Goal: Find specific page/section: Find specific page/section

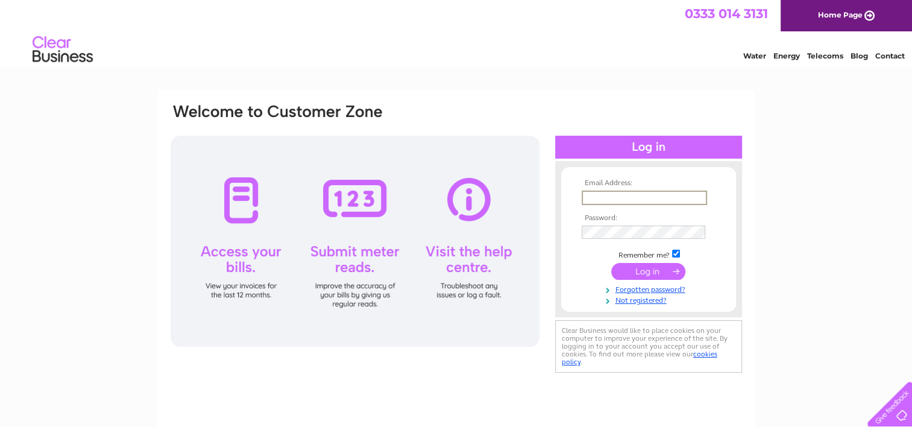
click at [669, 195] on input "text" at bounding box center [644, 198] width 125 height 14
type input "[EMAIL_ADDRESS][PERSON_NAME][DOMAIN_NAME]"
click at [654, 265] on input "submit" at bounding box center [648, 270] width 74 height 17
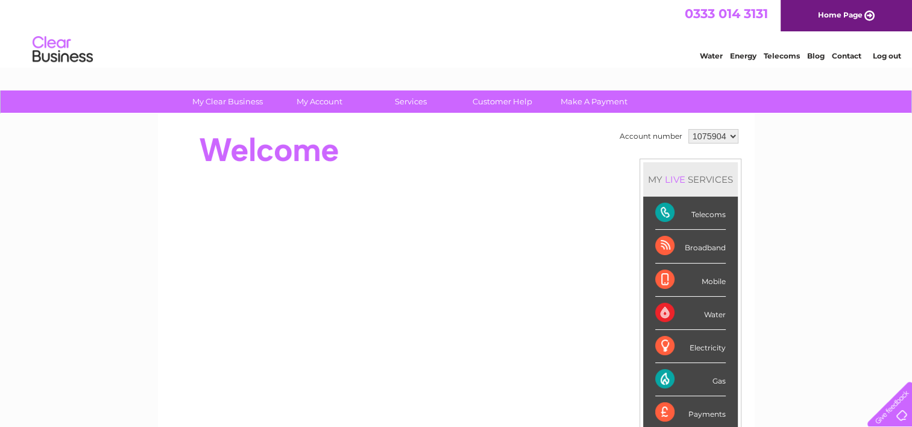
click at [695, 244] on div "Broadband" at bounding box center [690, 246] width 71 height 33
click at [667, 244] on div "Broadband" at bounding box center [690, 246] width 71 height 33
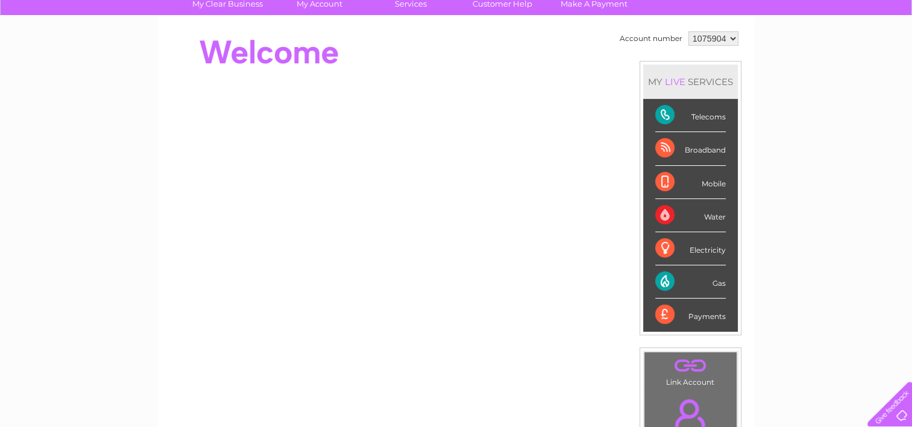
scroll to position [60, 0]
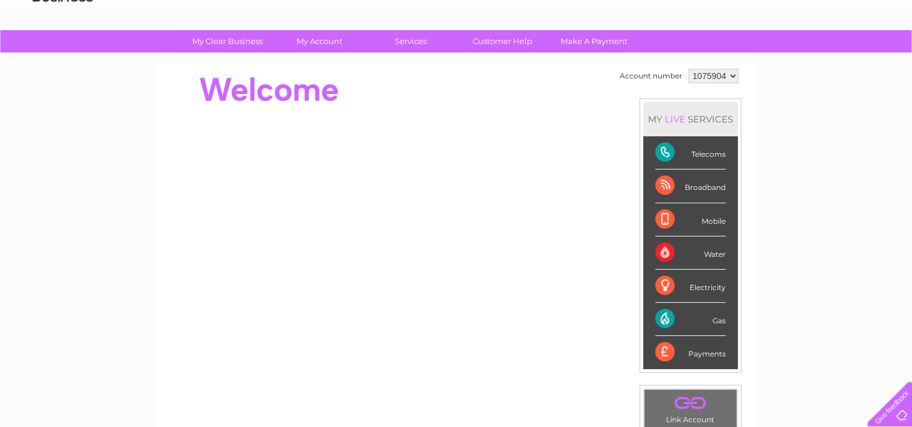
click at [689, 188] on div "Broadband" at bounding box center [690, 185] width 71 height 33
click at [666, 183] on div "Broadband" at bounding box center [690, 185] width 71 height 33
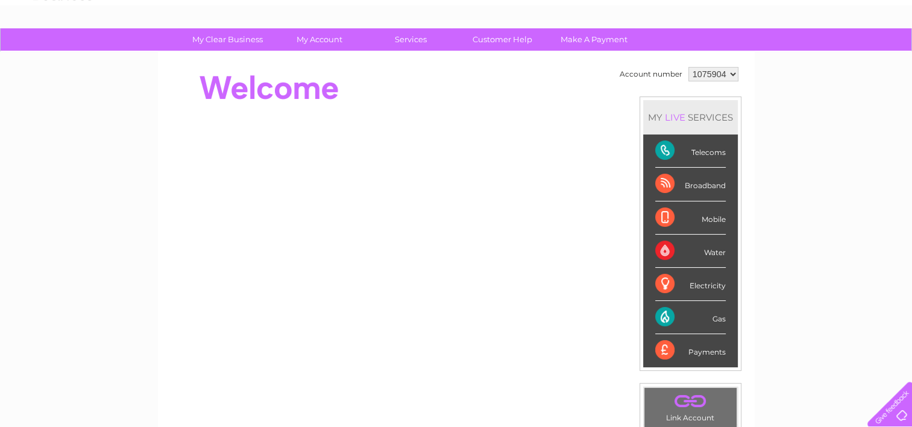
scroll to position [0, 0]
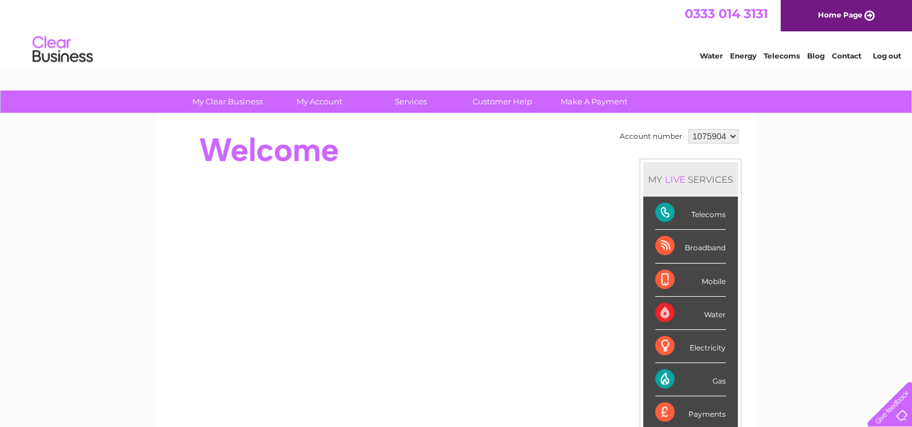
click at [777, 55] on link "Telecoms" at bounding box center [782, 55] width 36 height 9
